Goal: Transaction & Acquisition: Purchase product/service

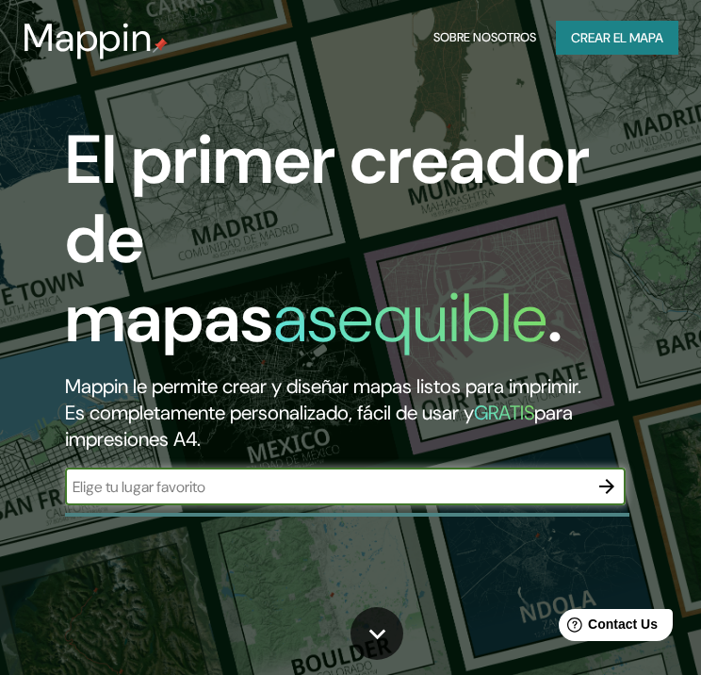
click at [599, 489] on icon "button" at bounding box center [607, 486] width 23 height 23
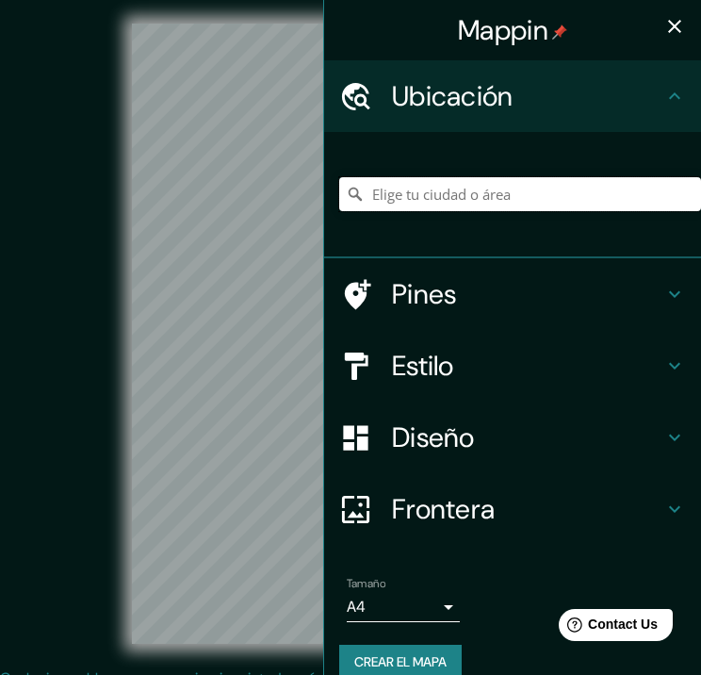
click at [560, 198] on input "Elige tu ciudad o área" at bounding box center [520, 194] width 362 height 34
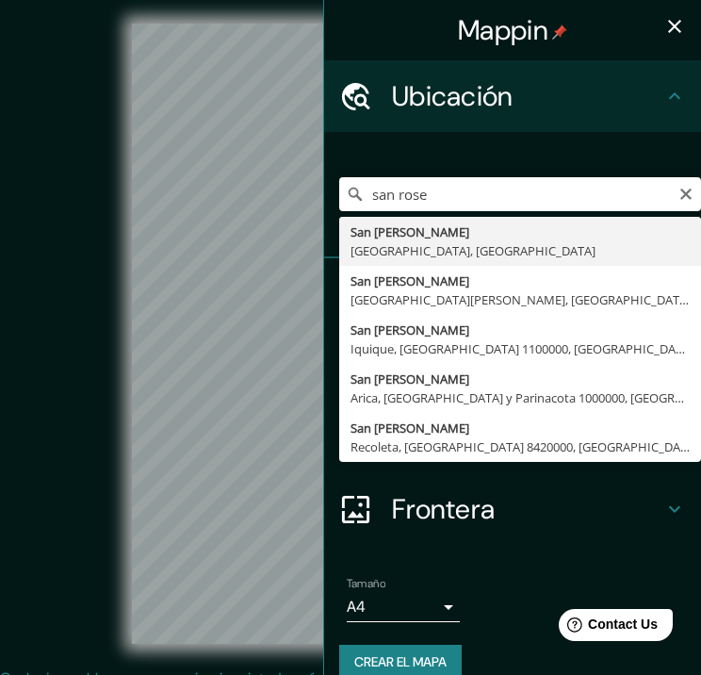
type input "[GEOGRAPHIC_DATA][PERSON_NAME], [GEOGRAPHIC_DATA], [GEOGRAPHIC_DATA]"
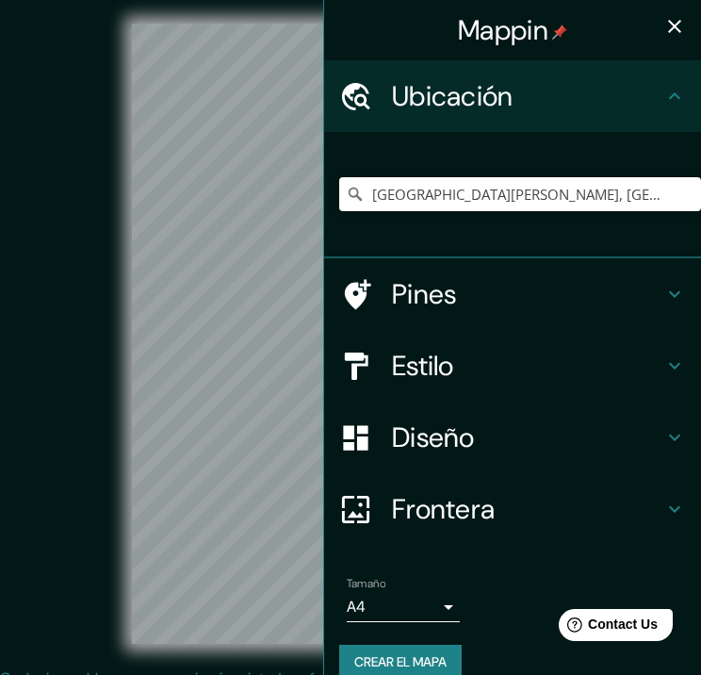
click at [113, 403] on div "© Mapbox © OpenStreetMap Improve this map" at bounding box center [350, 333] width 631 height 607
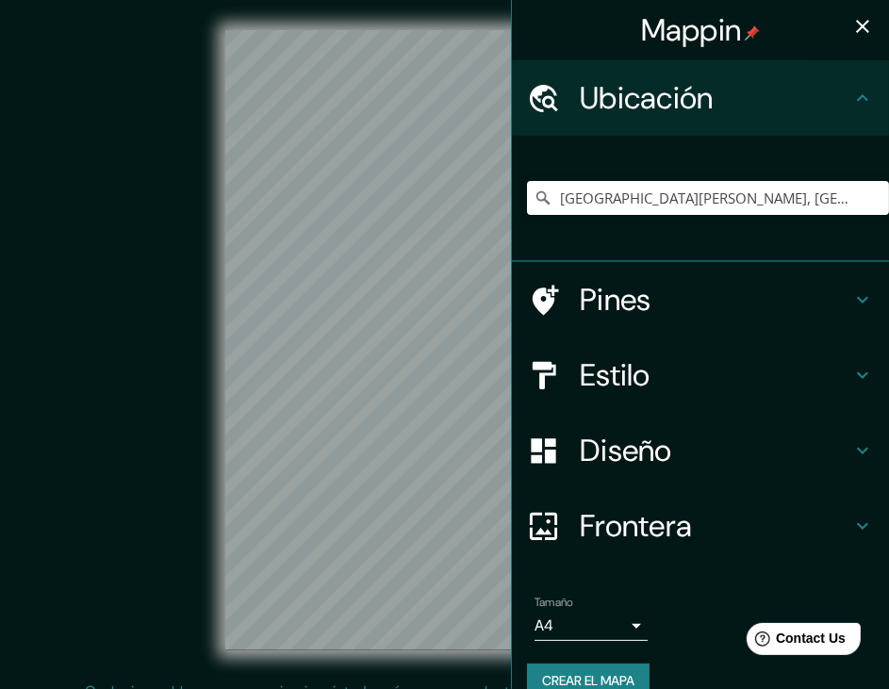
click at [700, 449] on h4 "Diseño" at bounding box center [715, 451] width 271 height 38
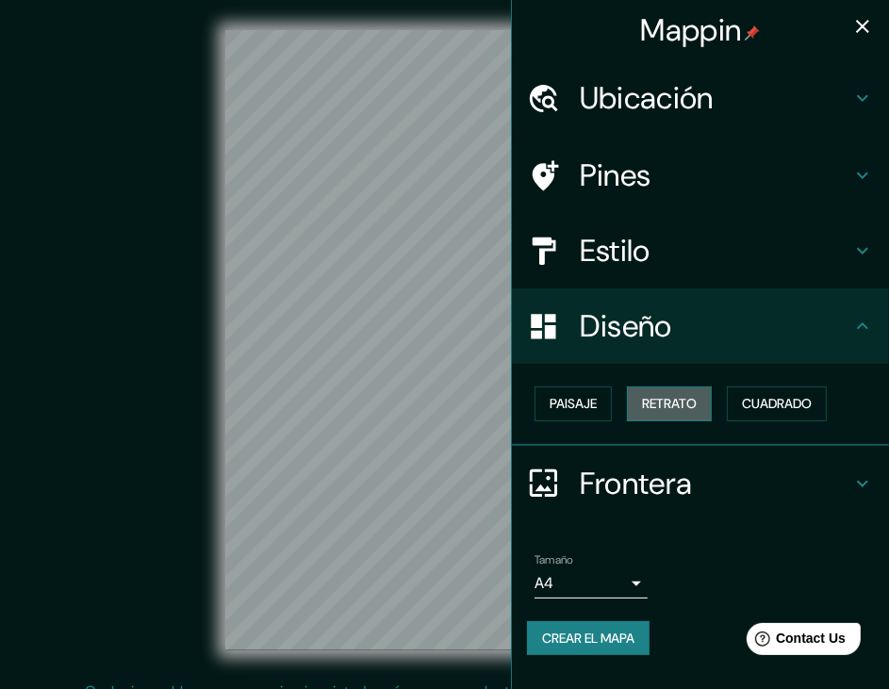
click at [684, 405] on font "Retrato" at bounding box center [669, 404] width 55 height 24
click at [588, 398] on font "Paisaje" at bounding box center [572, 404] width 47 height 24
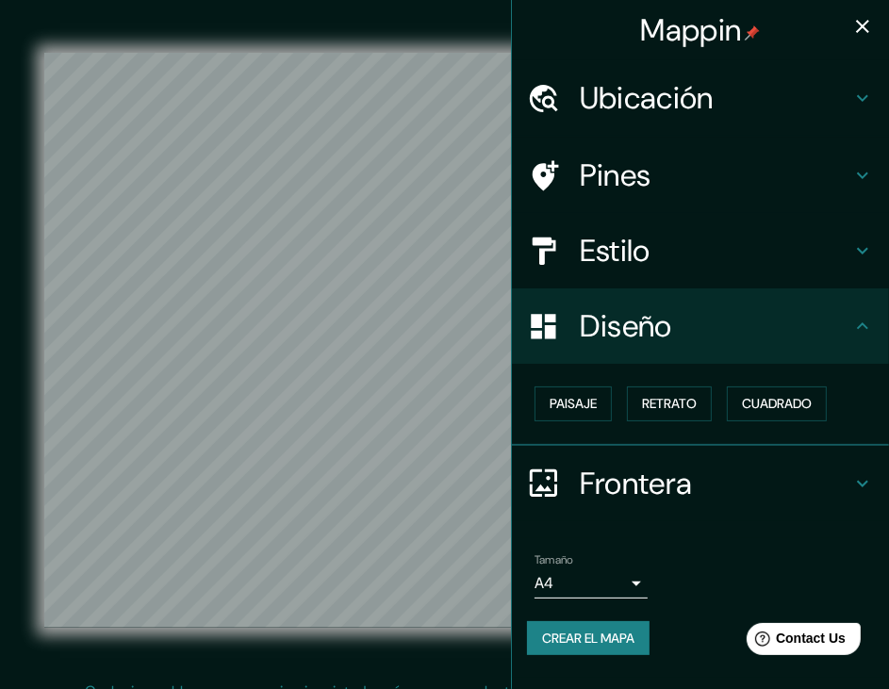
click at [645, 244] on h4 "Estilo" at bounding box center [715, 251] width 271 height 38
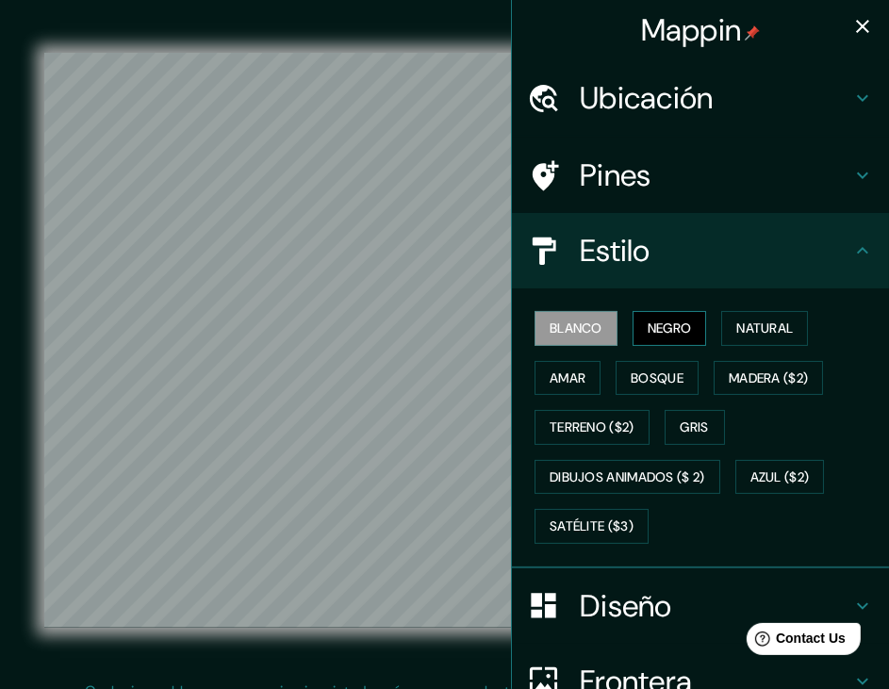
click at [669, 335] on font "Negro" at bounding box center [669, 329] width 44 height 24
click at [700, 331] on font "Natural" at bounding box center [764, 329] width 57 height 24
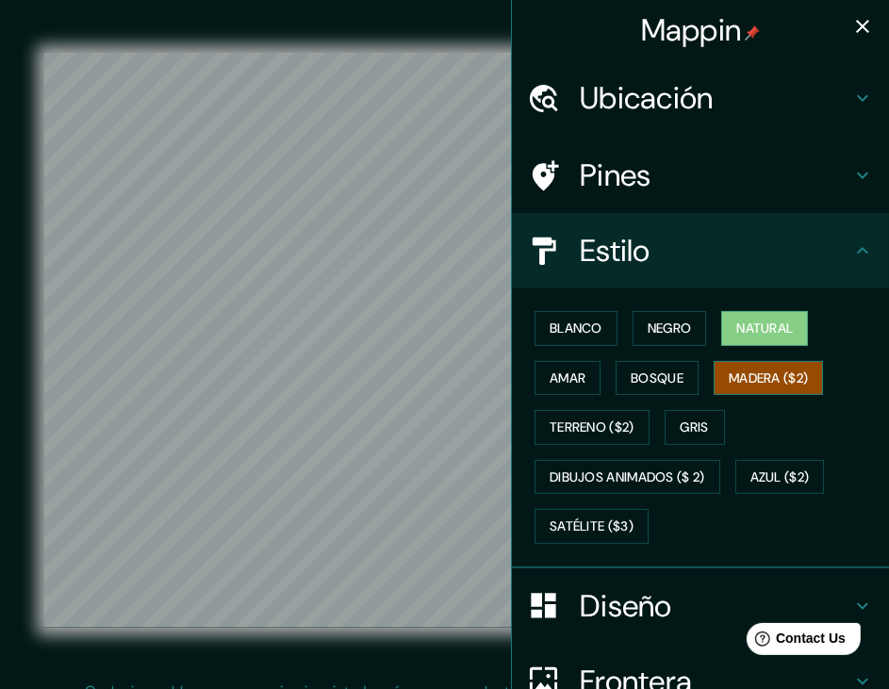
click at [700, 361] on button "Madera ($2)" at bounding box center [767, 378] width 109 height 35
click at [700, 328] on font "Natural" at bounding box center [764, 329] width 57 height 24
click at [574, 372] on button "Amar" at bounding box center [567, 378] width 66 height 35
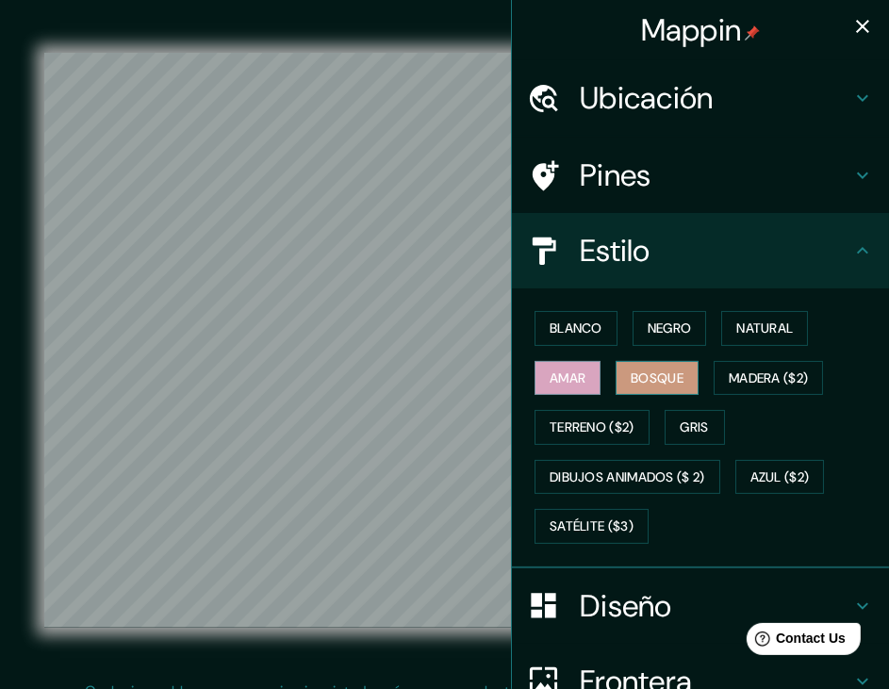
click at [640, 374] on font "Bosque" at bounding box center [656, 379] width 53 height 24
click at [700, 371] on font "Madera ($2)" at bounding box center [767, 379] width 79 height 24
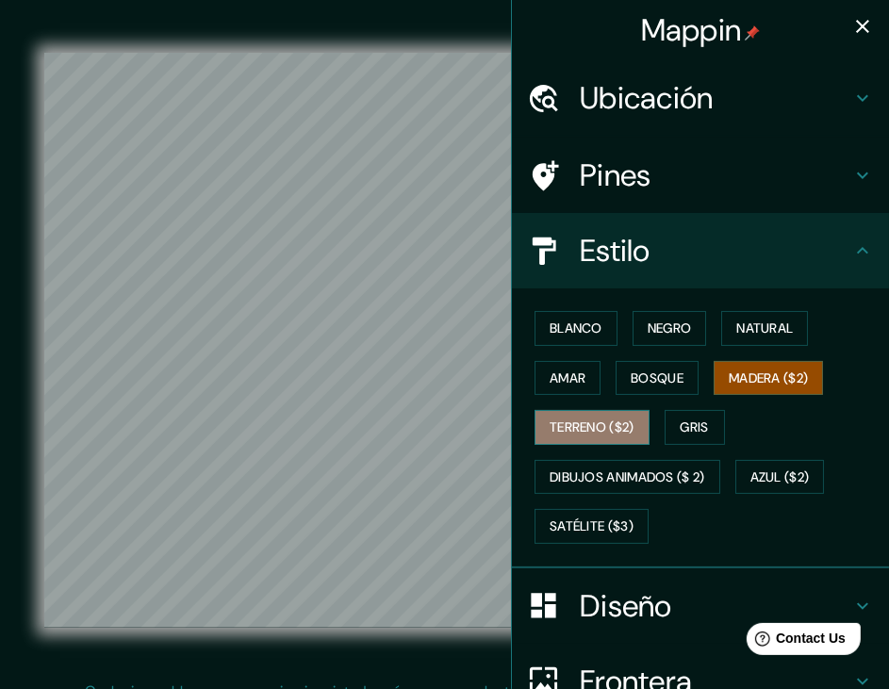
click at [554, 416] on font "Terreno ($2)" at bounding box center [591, 428] width 85 height 24
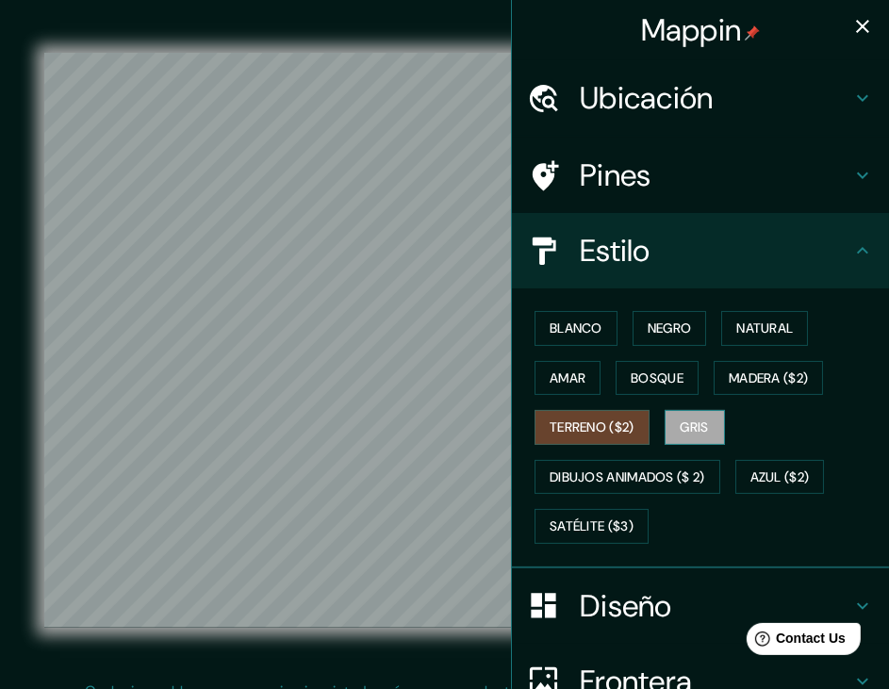
click at [664, 421] on button "Gris" at bounding box center [694, 427] width 60 height 35
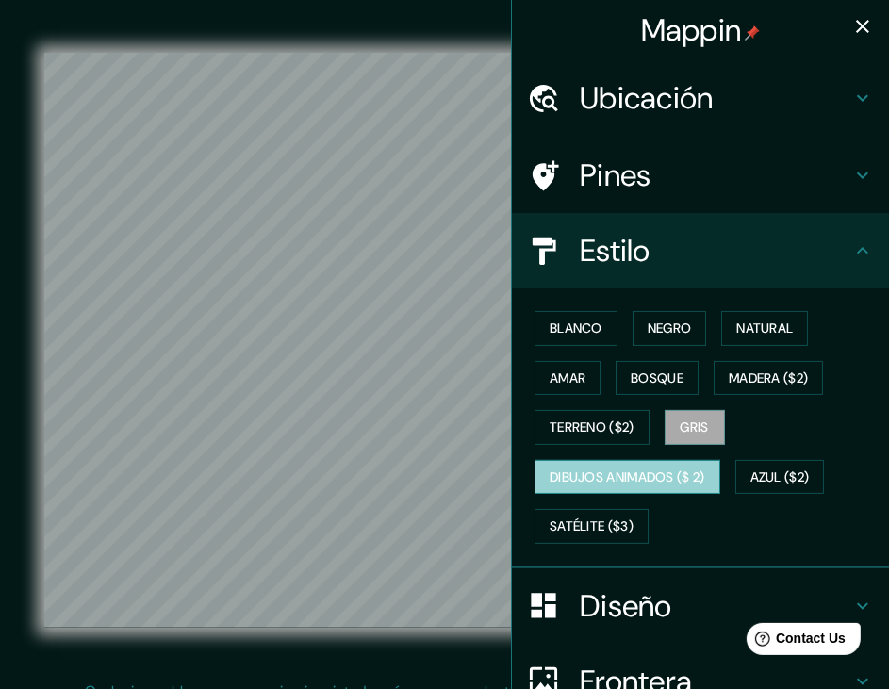
click at [626, 468] on font "Dibujos animados ($ 2)" at bounding box center [626, 478] width 155 height 24
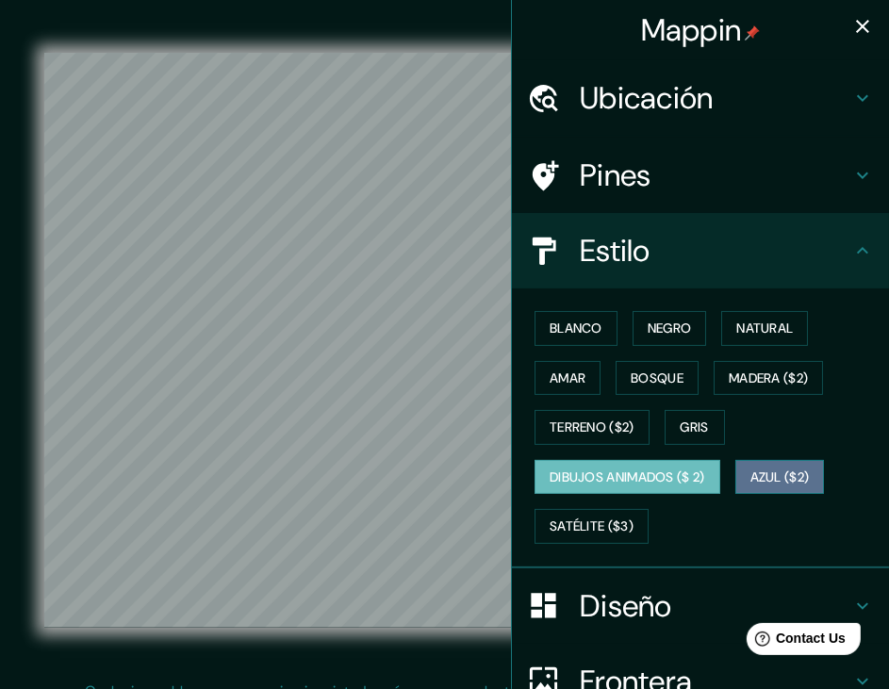
click at [700, 466] on font "Azul ($2)" at bounding box center [779, 478] width 59 height 24
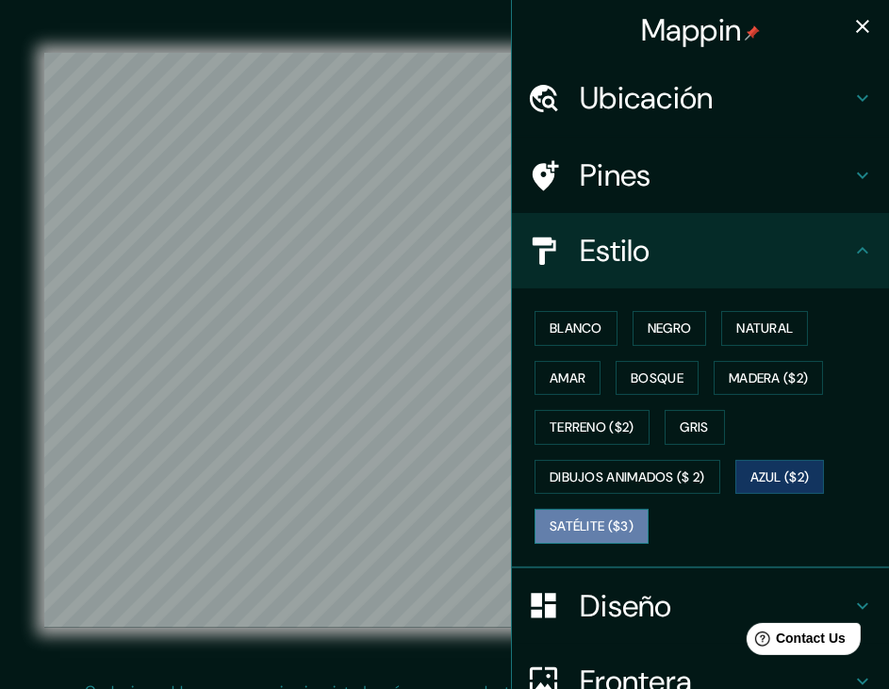
click at [611, 511] on button "Satélite ($3)" at bounding box center [591, 526] width 114 height 35
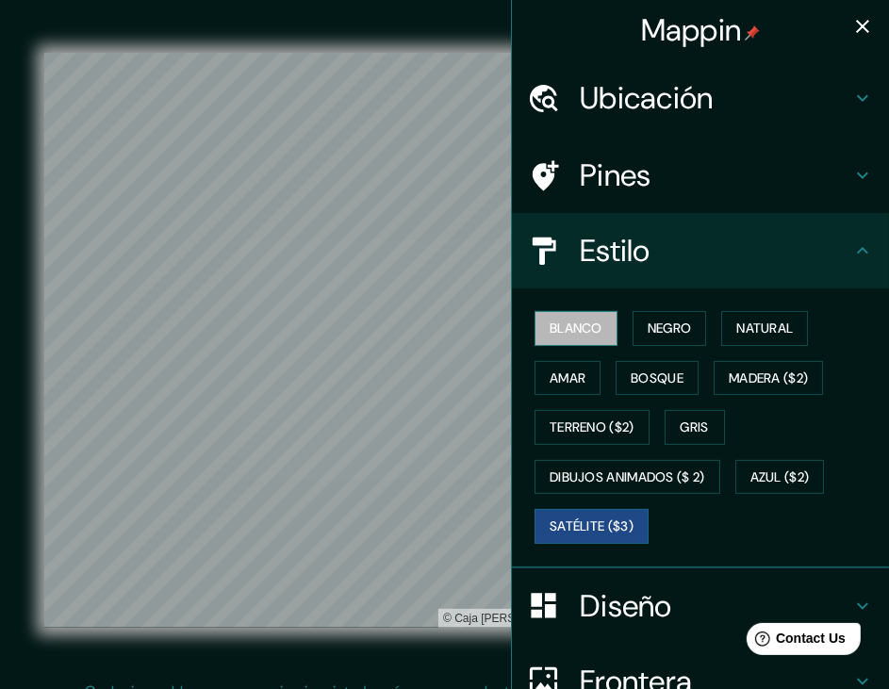
click at [569, 335] on font "Blanco" at bounding box center [575, 329] width 53 height 24
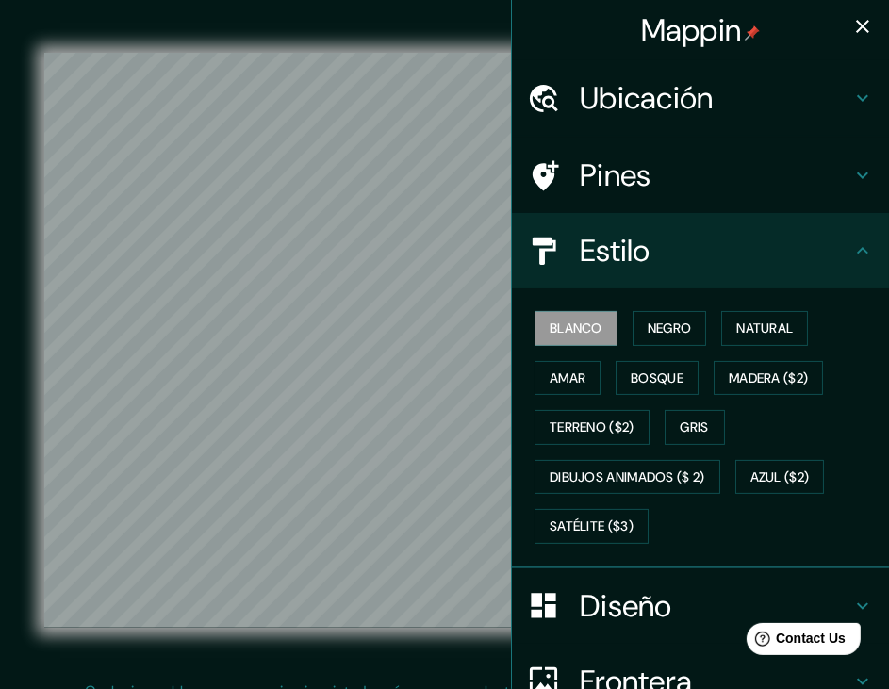
click at [700, 24] on icon "button" at bounding box center [862, 26] width 23 height 23
